Goal: Task Accomplishment & Management: Complete application form

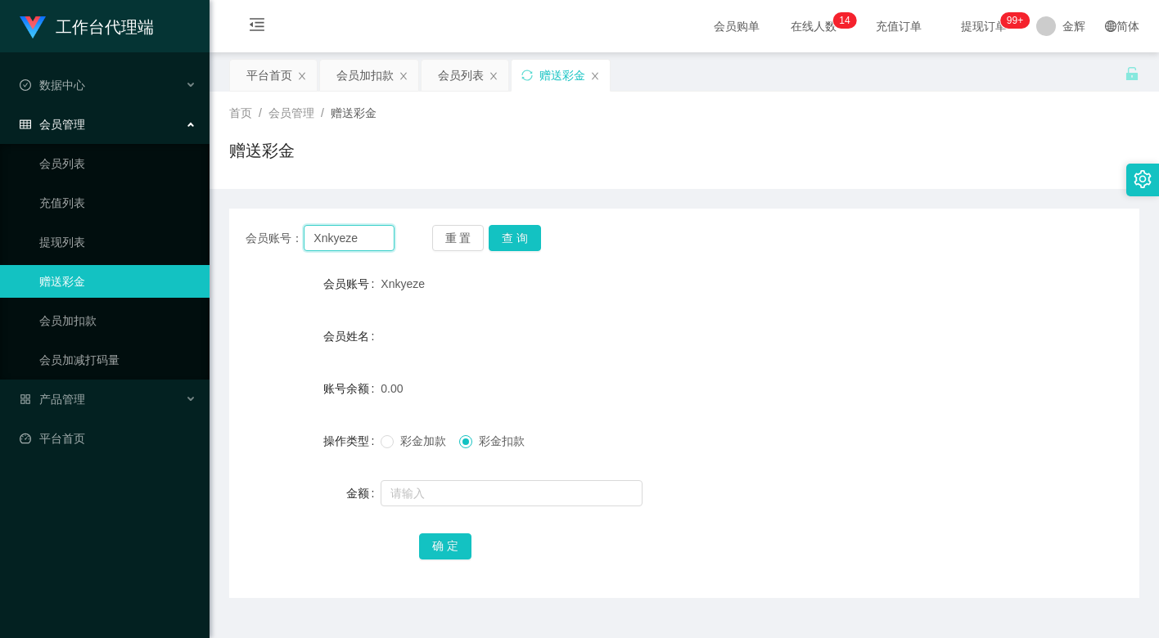
click at [372, 241] on input "Xnkyeze" at bounding box center [349, 238] width 91 height 26
paste input "86225330"
type input "86225330"
drag, startPoint x: 514, startPoint y: 243, endPoint x: 506, endPoint y: 260, distance: 19.0
click at [514, 243] on button "查 询" at bounding box center [515, 238] width 52 height 26
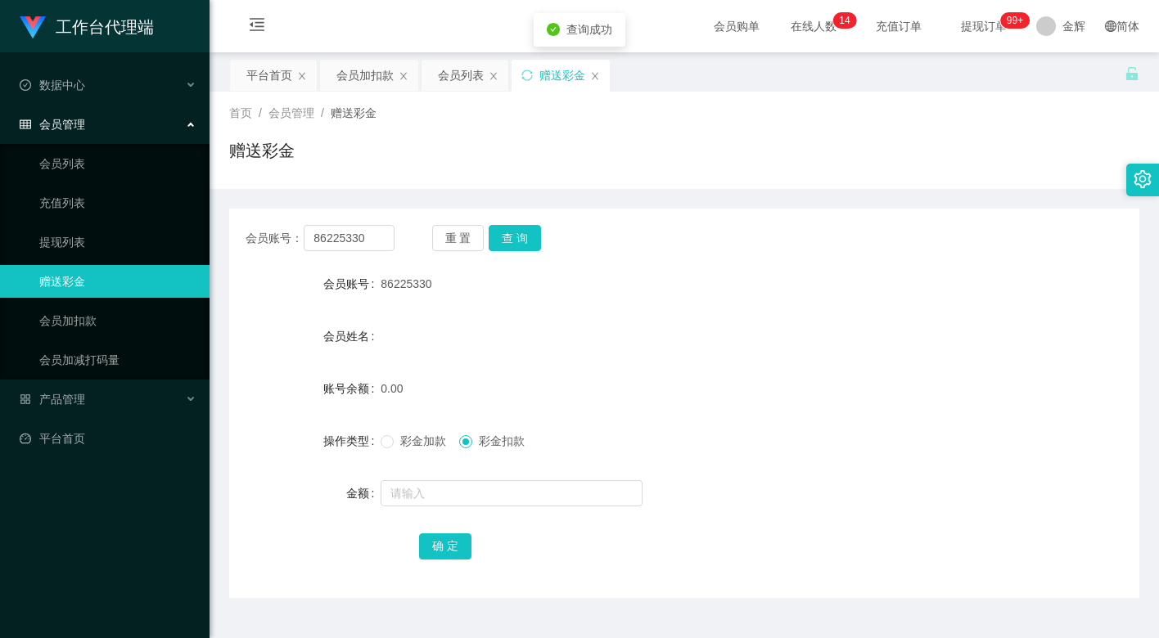
click at [411, 447] on span "彩金加款" at bounding box center [423, 441] width 59 height 13
click at [432, 491] on input "text" at bounding box center [512, 493] width 262 height 26
type input "100"
click at [440, 536] on button "确 定" at bounding box center [445, 547] width 52 height 26
click at [525, 238] on button "查 询" at bounding box center [515, 238] width 52 height 26
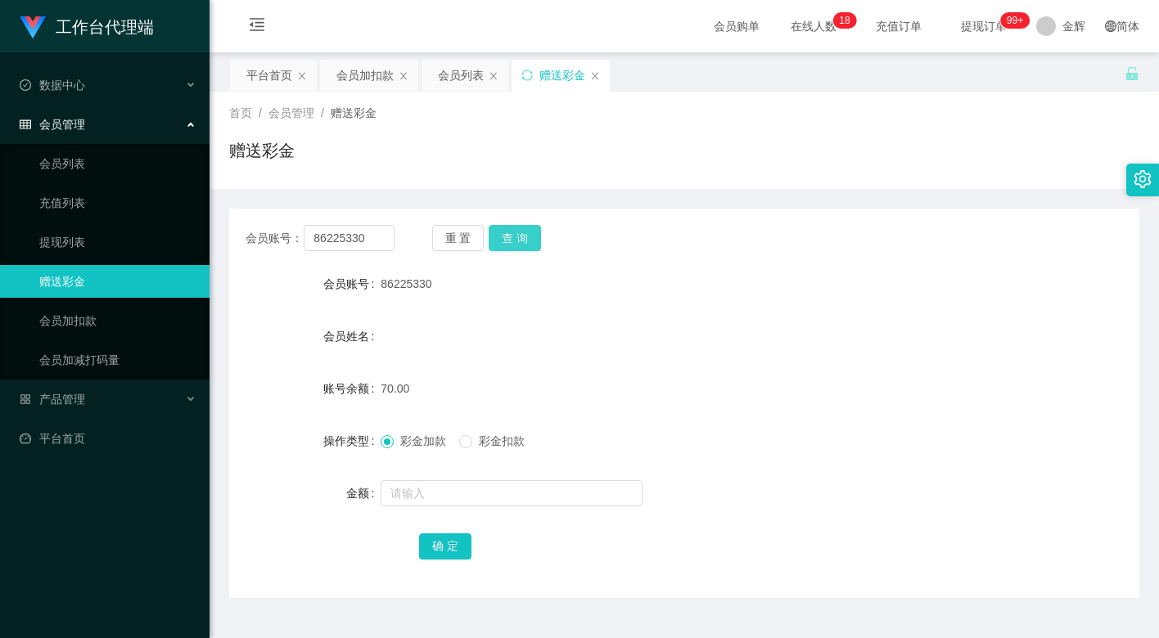
click at [513, 238] on button "查 询" at bounding box center [515, 238] width 52 height 26
click at [514, 236] on button "查 询" at bounding box center [515, 238] width 52 height 26
drag, startPoint x: 514, startPoint y: 236, endPoint x: 543, endPoint y: 147, distance: 93.2
click at [514, 236] on div "重 置 查 询" at bounding box center [506, 238] width 149 height 26
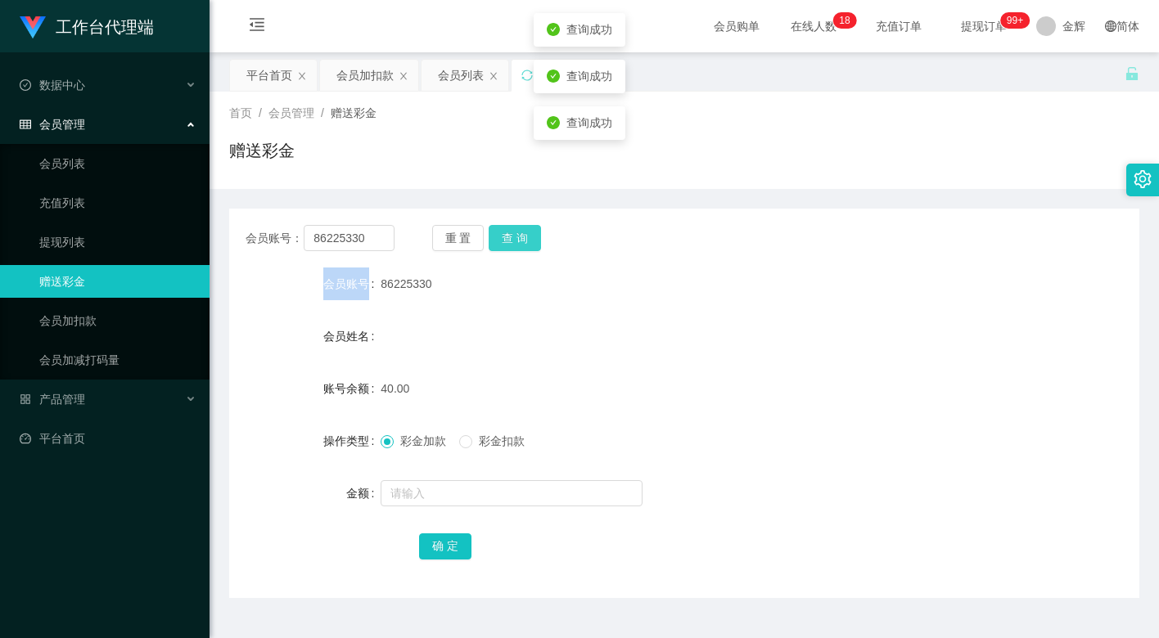
click at [516, 231] on button "查 询" at bounding box center [515, 238] width 52 height 26
click at [411, 300] on div "86225330" at bounding box center [646, 284] width 531 height 33
click at [646, 236] on div "会员账号： 86225330 重 置 查 询" at bounding box center [684, 238] width 910 height 26
click at [504, 233] on button "查 询" at bounding box center [515, 238] width 52 height 26
click at [511, 232] on button "查 询" at bounding box center [515, 238] width 52 height 26
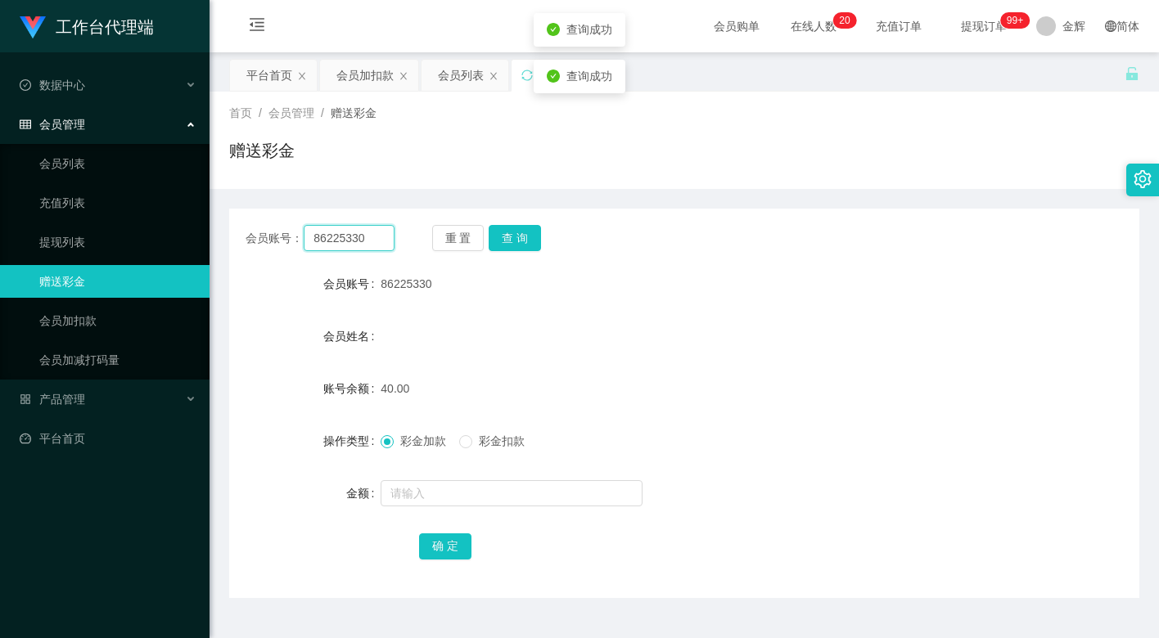
click at [357, 239] on input "86225330" at bounding box center [349, 238] width 91 height 26
click at [514, 232] on button "查 询" at bounding box center [515, 238] width 52 height 26
click at [646, 241] on div "会员账号： 86225330 重 置 查 询" at bounding box center [684, 238] width 910 height 26
click at [521, 241] on button "查 询" at bounding box center [515, 238] width 52 height 26
click at [371, 241] on input "86225330" at bounding box center [349, 238] width 91 height 26
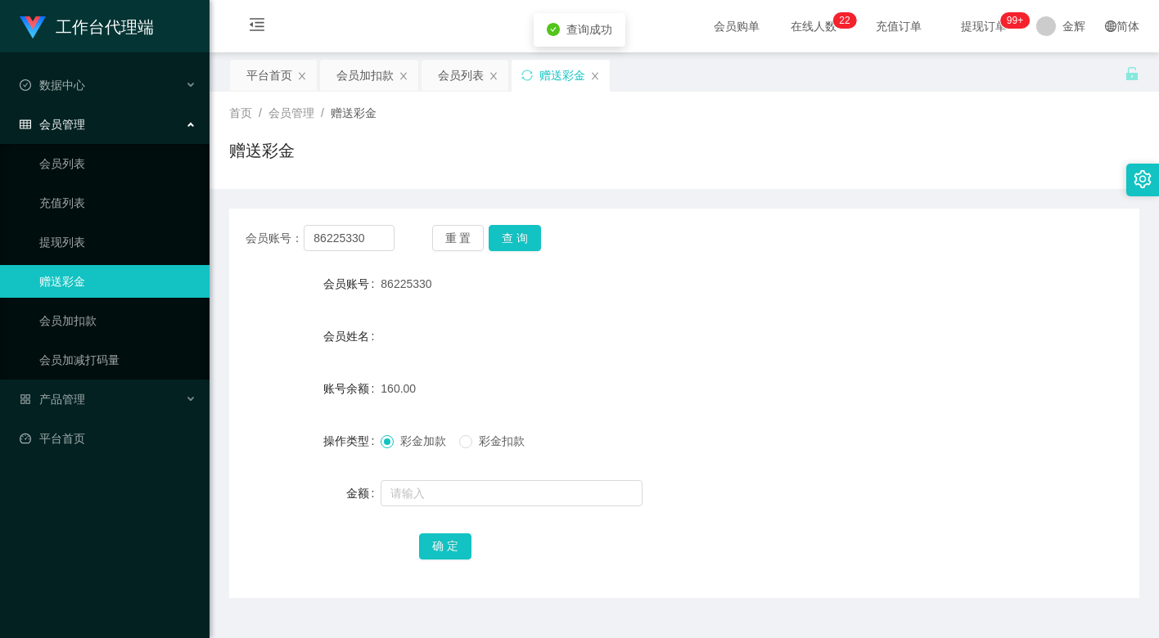
click at [477, 435] on span "彩金扣款" at bounding box center [501, 441] width 59 height 13
click at [464, 479] on div at bounding box center [646, 493] width 531 height 33
click at [428, 492] on input "text" at bounding box center [512, 493] width 262 height 26
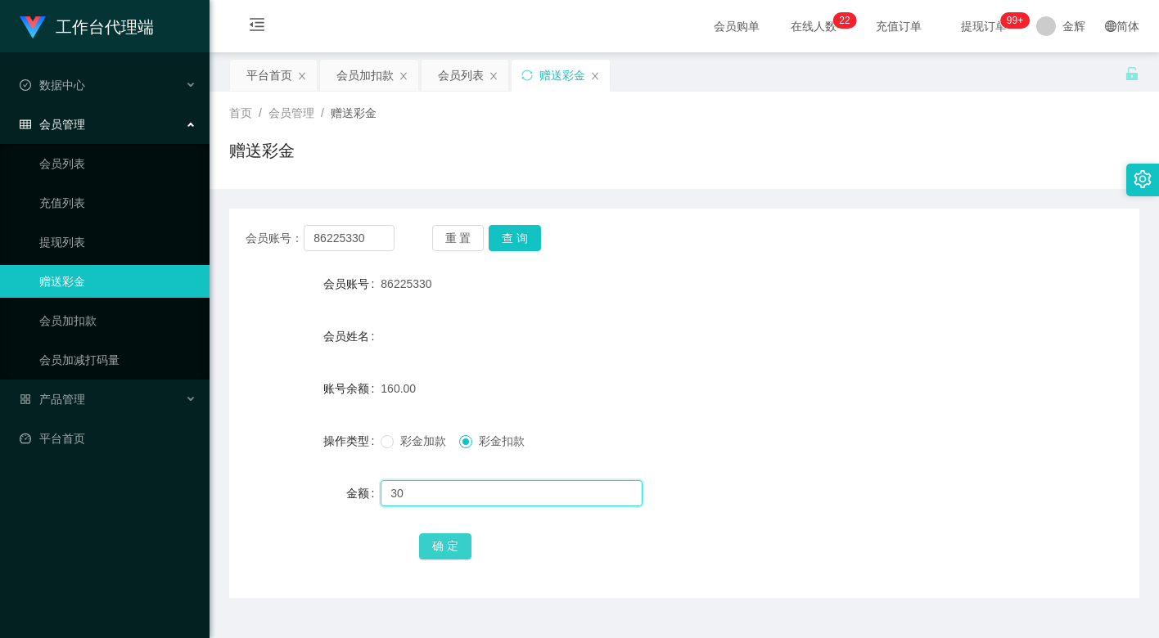
type input "30"
drag, startPoint x: 433, startPoint y: 535, endPoint x: 381, endPoint y: 498, distance: 63.4
click at [433, 535] on button "确 定" at bounding box center [445, 547] width 52 height 26
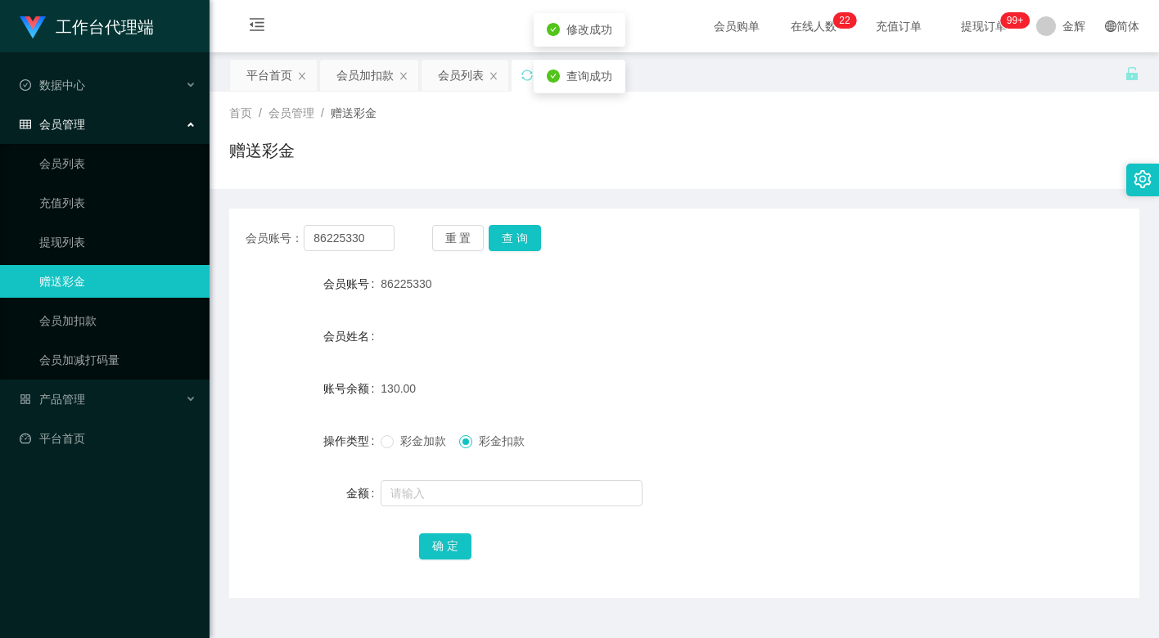
click at [91, 292] on link "赠送彩金" at bounding box center [117, 281] width 157 height 33
click at [93, 304] on link "会员加扣款" at bounding box center [117, 320] width 157 height 33
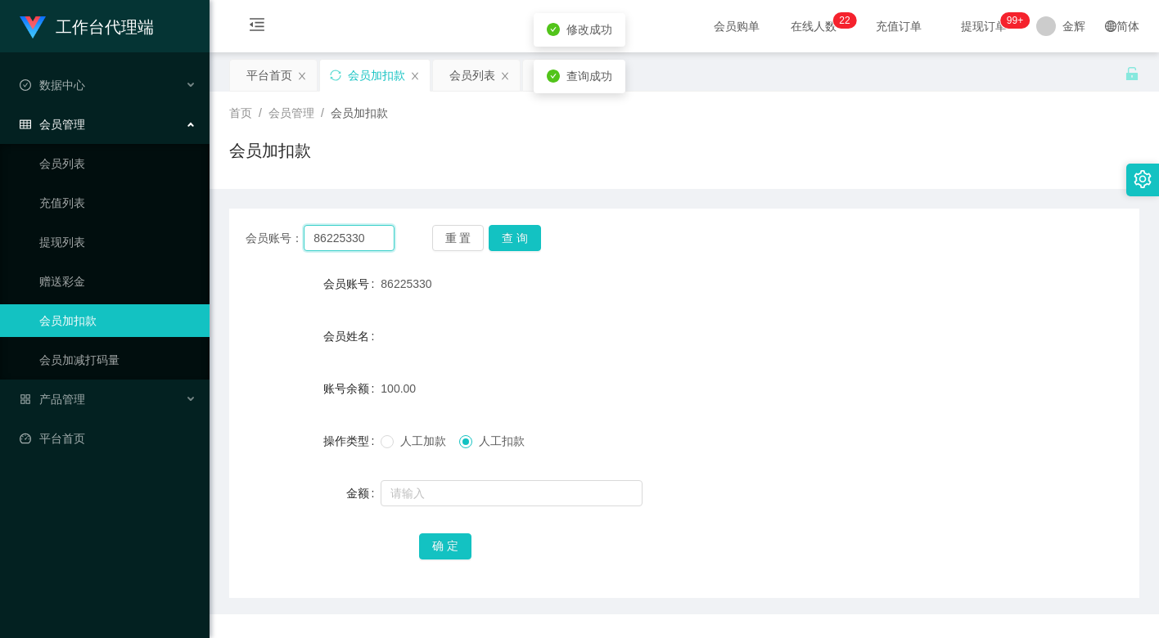
drag, startPoint x: 352, startPoint y: 241, endPoint x: 406, endPoint y: 238, distance: 54.1
click at [352, 241] on input "86225330" at bounding box center [349, 238] width 91 height 26
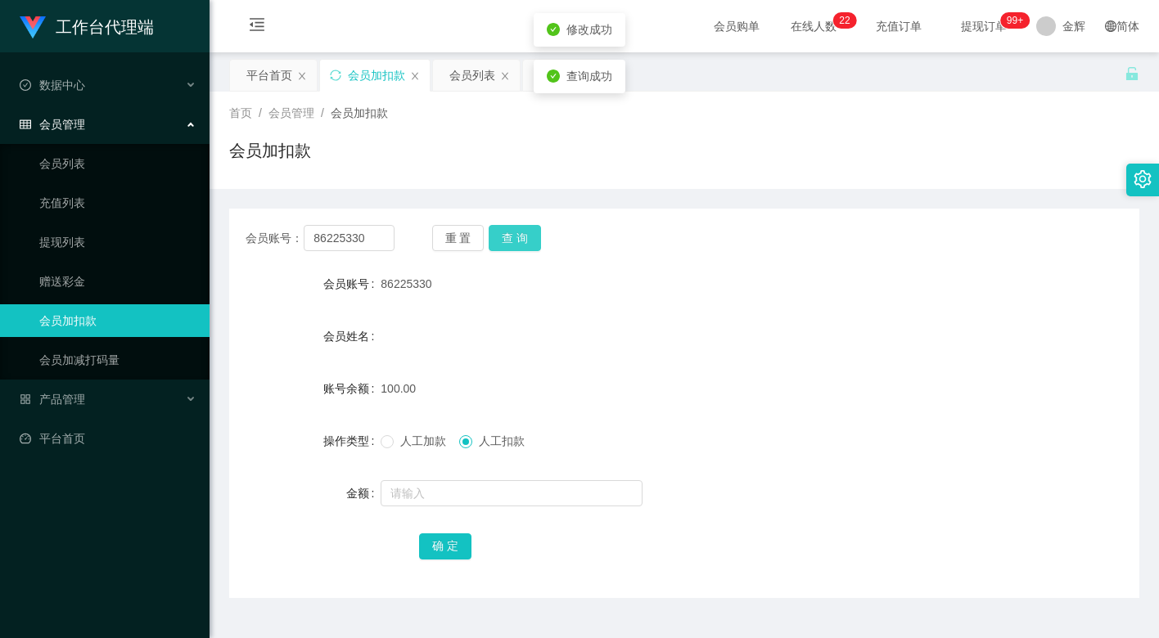
click at [508, 227] on button "查 询" at bounding box center [515, 238] width 52 height 26
click at [722, 259] on div "会员账号： 86225330 重 置 查 询 会员账号 86225330 会员姓名 账号余额 130.00 操作类型 人工加款 人工扣款 金额 确 定" at bounding box center [684, 404] width 910 height 390
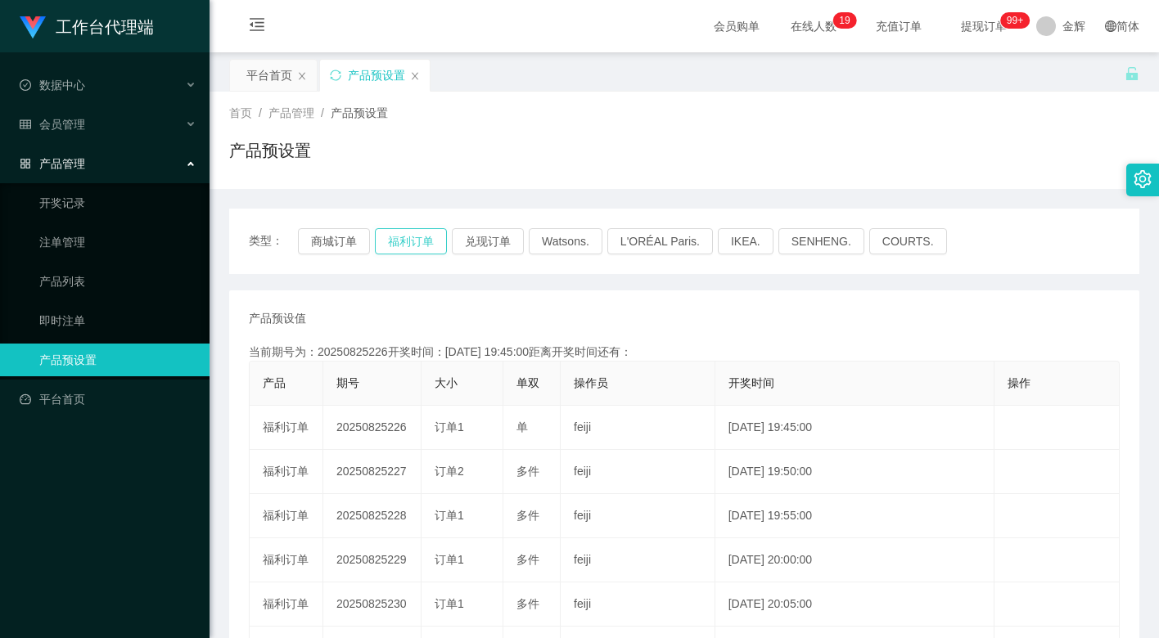
click at [408, 237] on button "福利订单" at bounding box center [411, 241] width 72 height 26
click at [408, 236] on button "福利订单" at bounding box center [411, 241] width 72 height 26
click at [411, 241] on button "福利订单" at bounding box center [411, 241] width 72 height 26
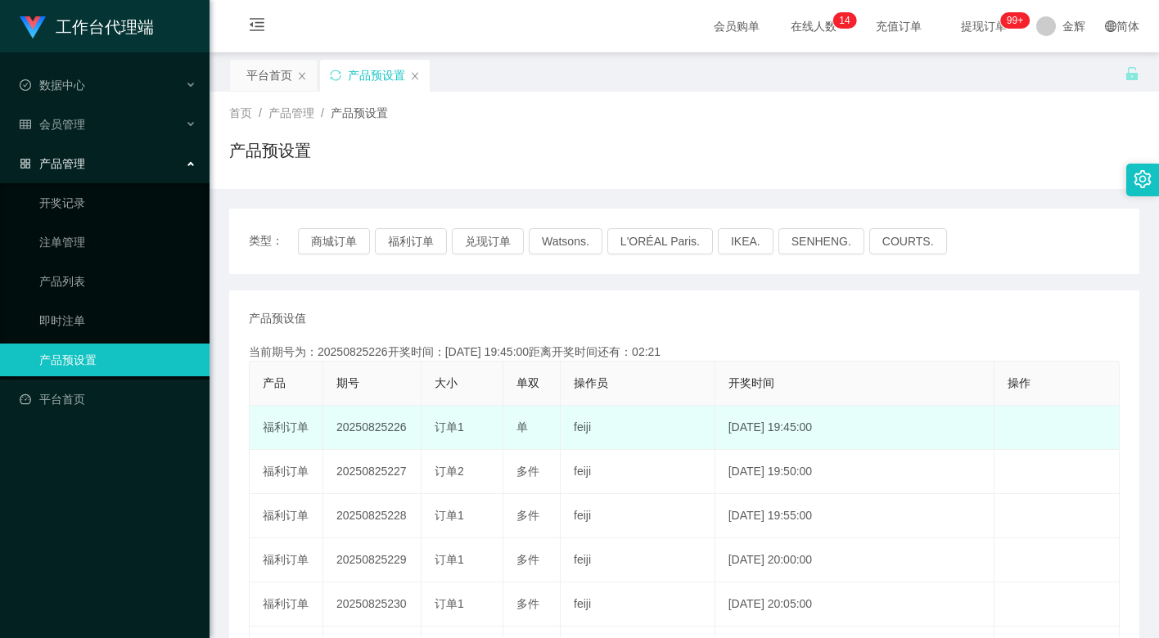
click at [378, 432] on td "20250825226" at bounding box center [372, 428] width 98 height 44
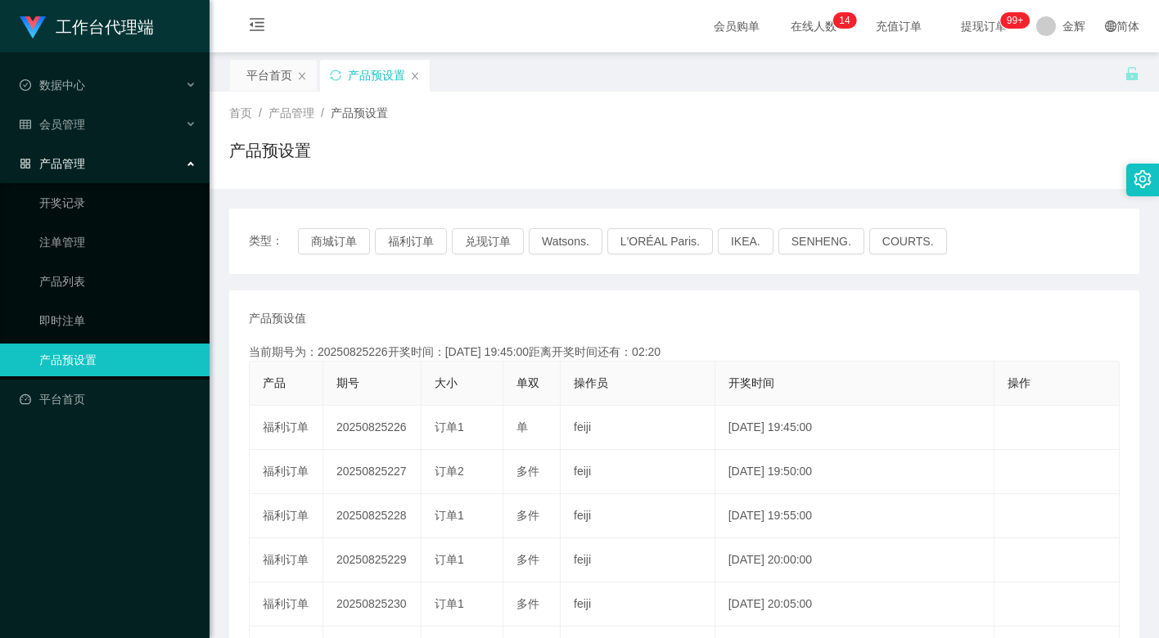
copy td "20250825226"
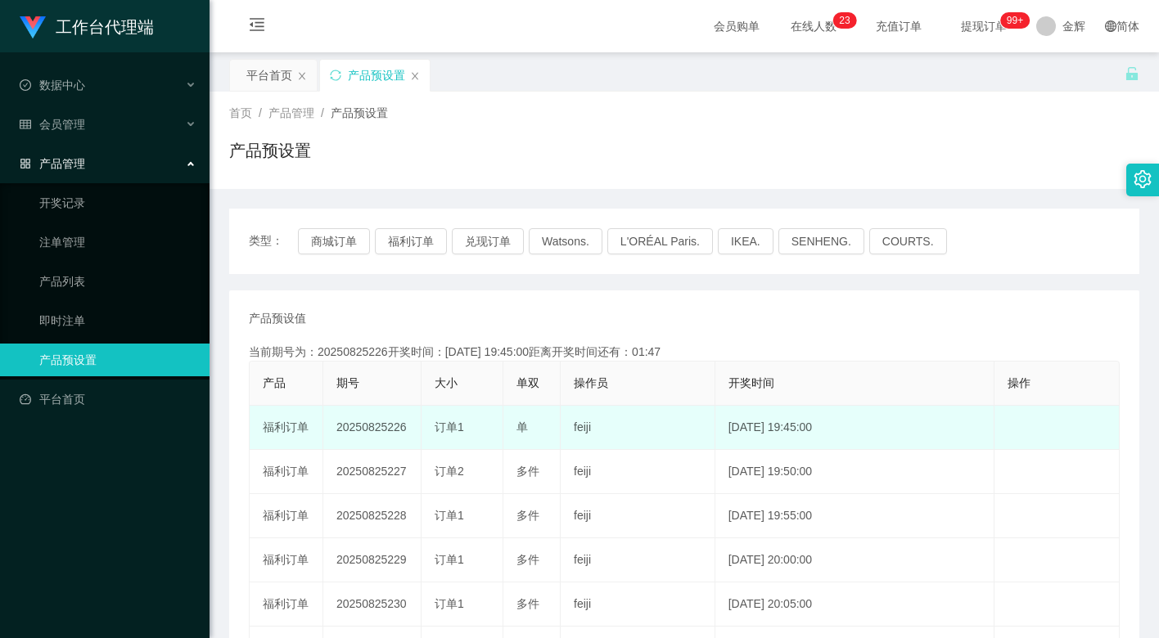
click at [459, 427] on span "订单1" at bounding box center [449, 427] width 29 height 13
